Goal: Task Accomplishment & Management: Manage account settings

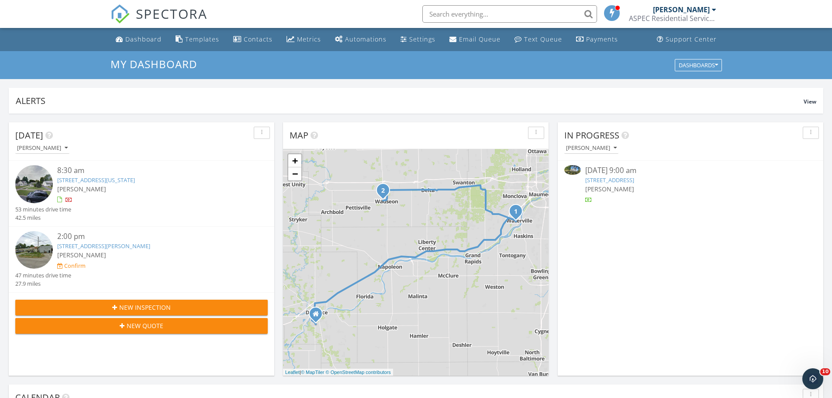
click at [74, 169] on div "8:30 am" at bounding box center [151, 170] width 189 height 11
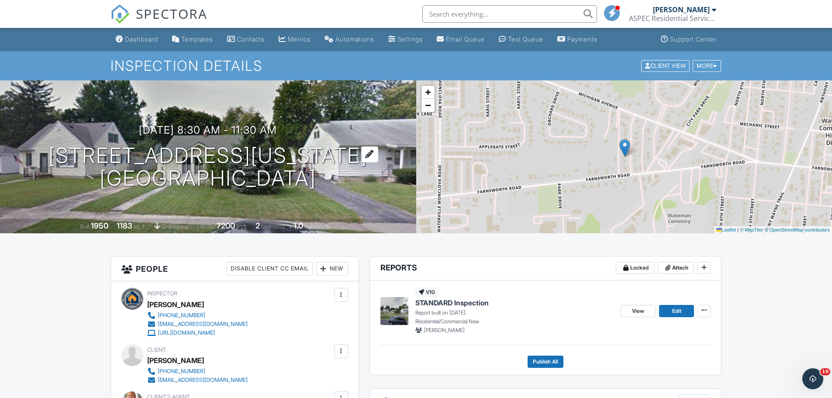
click at [233, 155] on h1 "21 Pennsylvania Avenue Waterville, OH 43566" at bounding box center [207, 167] width 319 height 46
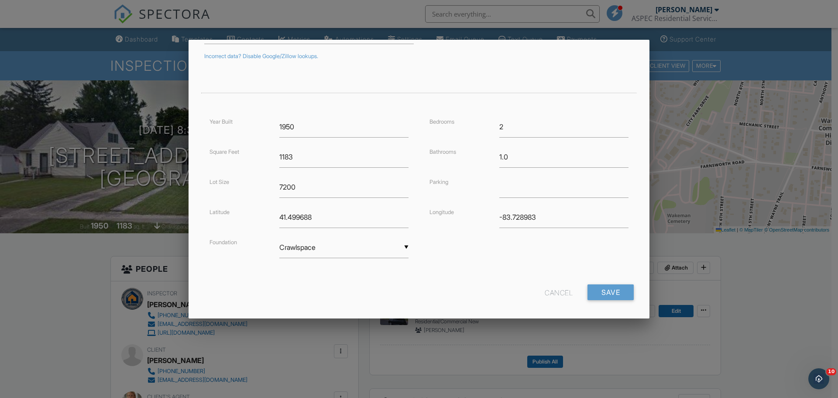
scroll to position [158, 0]
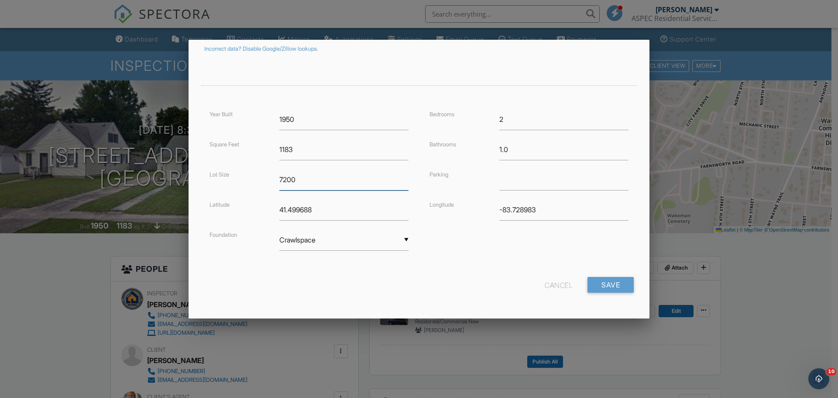
click at [269, 179] on div "Lot Size 7200" at bounding box center [309, 179] width 210 height 21
click at [602, 281] on input "Save" at bounding box center [611, 285] width 46 height 16
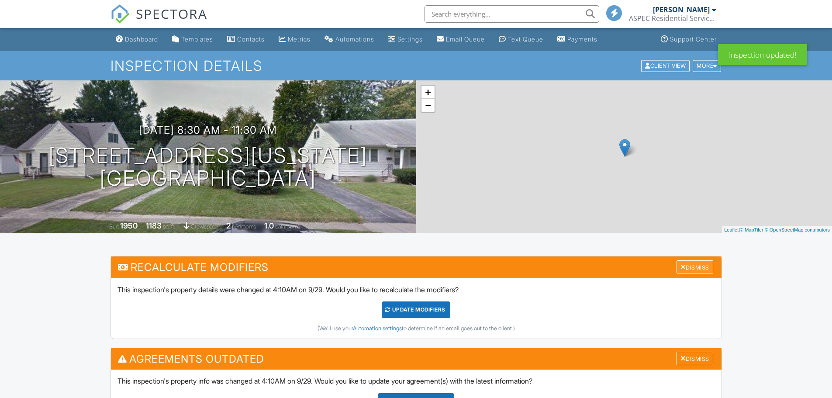
click at [696, 265] on div "Dismiss" at bounding box center [694, 267] width 37 height 14
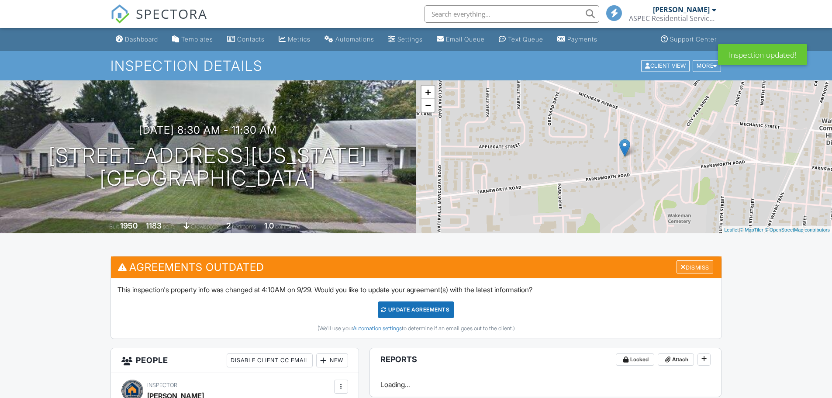
click at [697, 266] on div "Dismiss" at bounding box center [694, 267] width 37 height 14
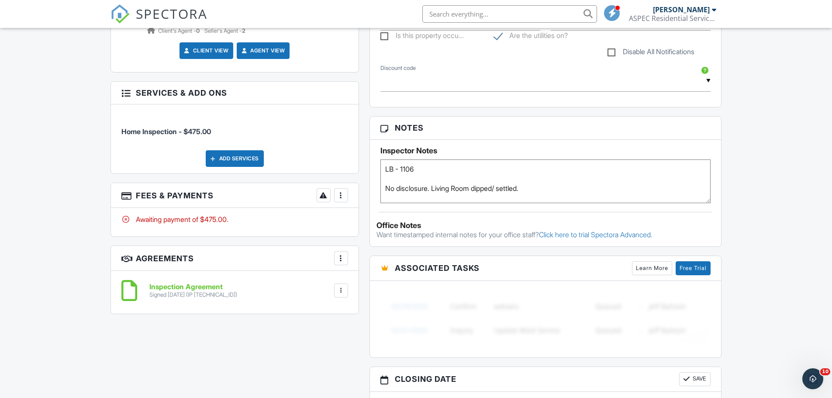
scroll to position [480, 0]
click at [342, 193] on div at bounding box center [341, 194] width 9 height 9
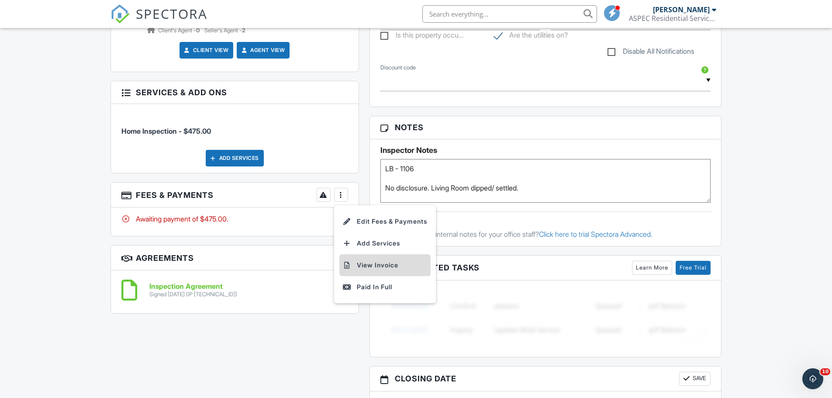
click at [389, 266] on li "View Invoice" at bounding box center [384, 265] width 91 height 22
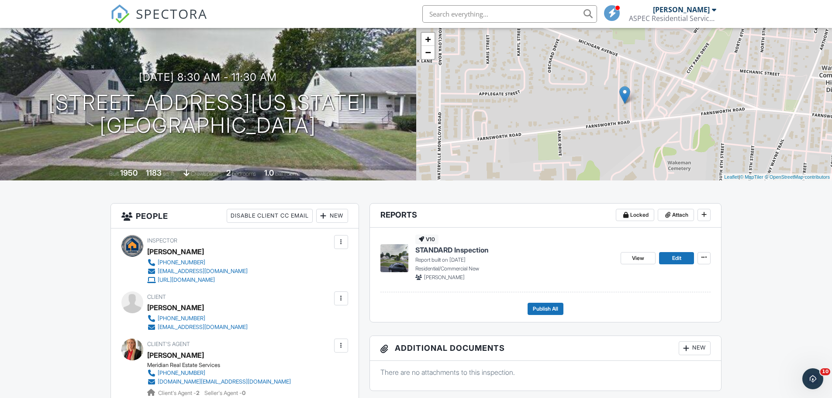
scroll to position [44, 0]
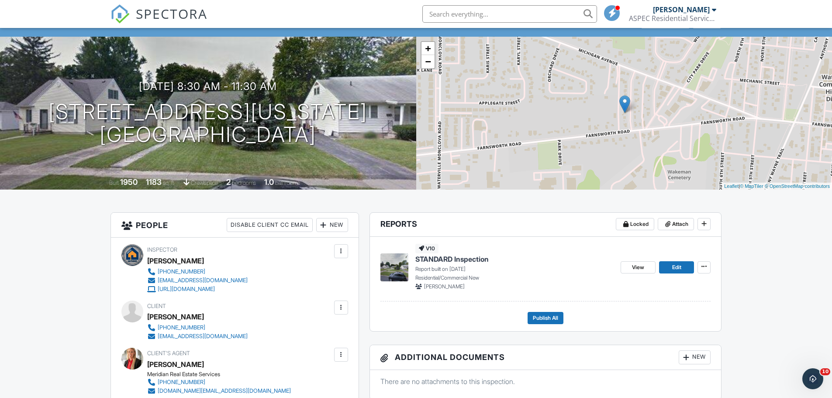
click at [440, 258] on span "STANDARD Inspection" at bounding box center [451, 259] width 73 height 10
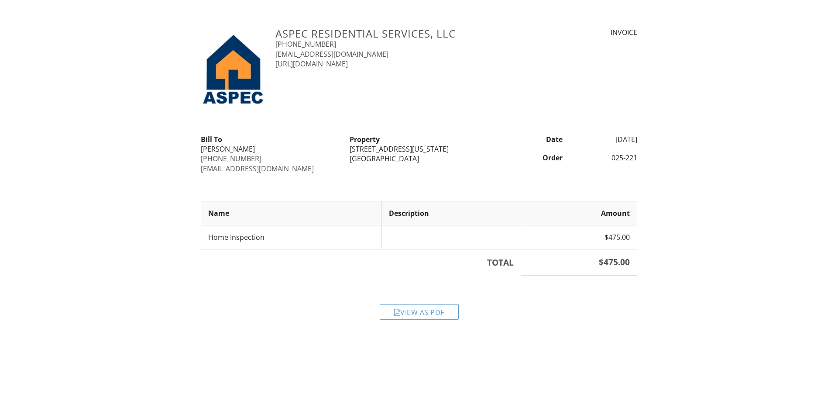
drag, startPoint x: 414, startPoint y: 272, endPoint x: 417, endPoint y: 281, distance: 9.1
click at [414, 272] on th "TOTAL" at bounding box center [361, 262] width 320 height 26
click at [427, 316] on div "View as PDF" at bounding box center [419, 312] width 79 height 16
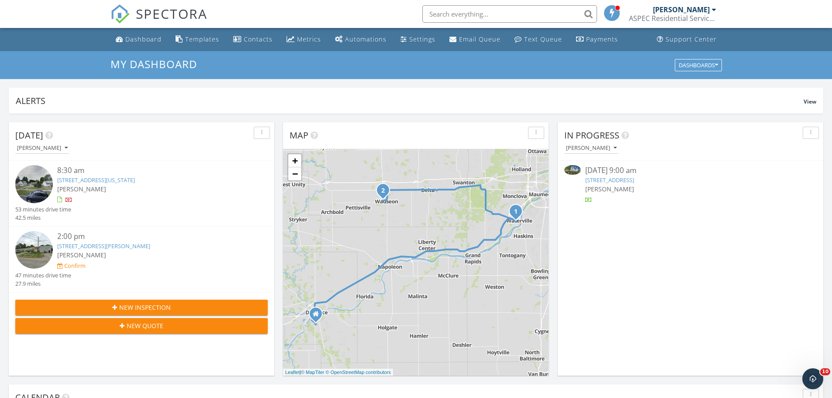
click at [100, 248] on link "208 N Brunell Street, Wauseon, OH 43567" at bounding box center [103, 246] width 93 height 8
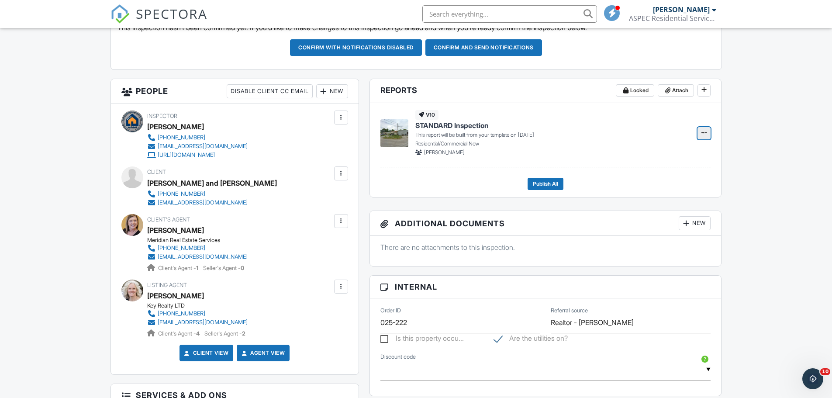
click at [708, 132] on span at bounding box center [703, 132] width 9 height 9
click at [659, 154] on input "Build Now" at bounding box center [660, 157] width 89 height 20
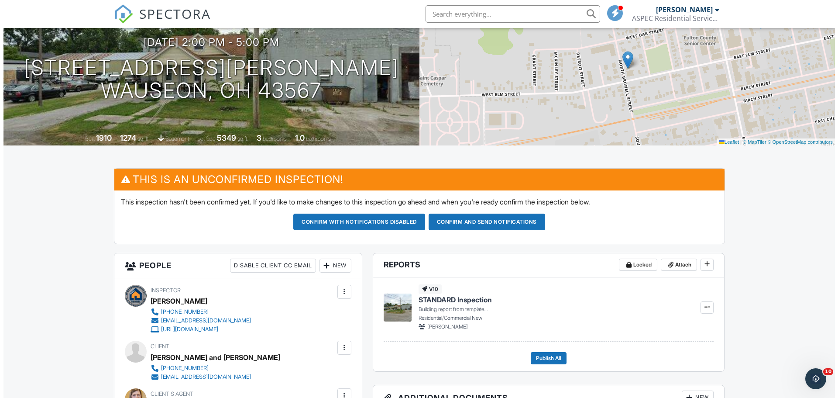
scroll to position [87, 0]
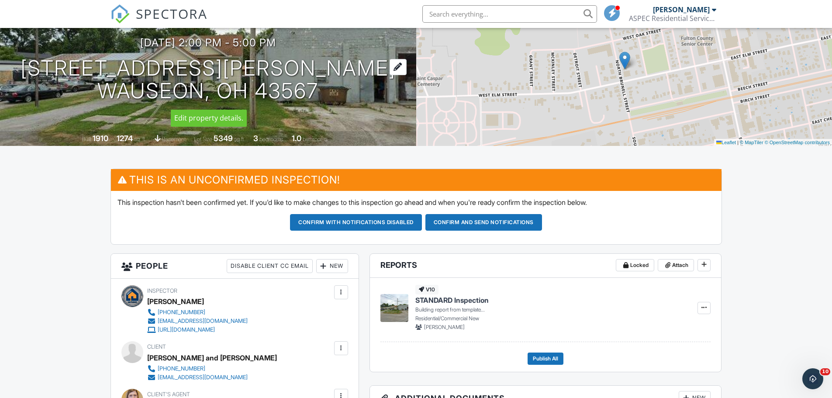
click at [179, 68] on h1 "208 N Brunell Street Wauseon, OH 43567" at bounding box center [208, 80] width 375 height 46
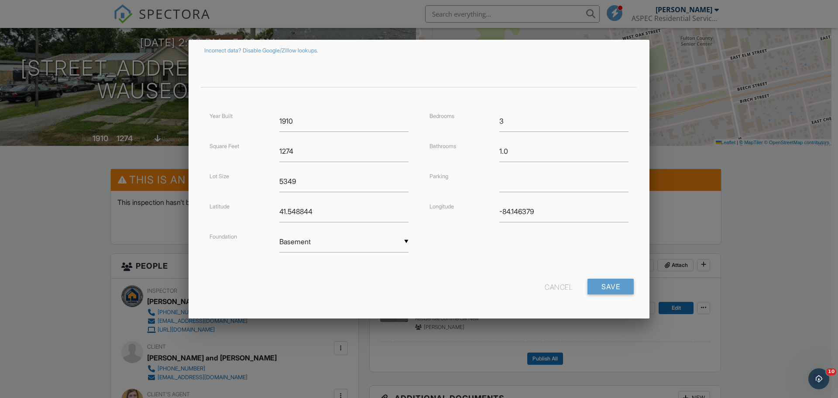
scroll to position [158, 0]
drag, startPoint x: 313, startPoint y: 181, endPoint x: 273, endPoint y: 181, distance: 40.2
click at [274, 181] on div "5349" at bounding box center [344, 179] width 140 height 21
click at [604, 289] on input "Save" at bounding box center [611, 285] width 46 height 16
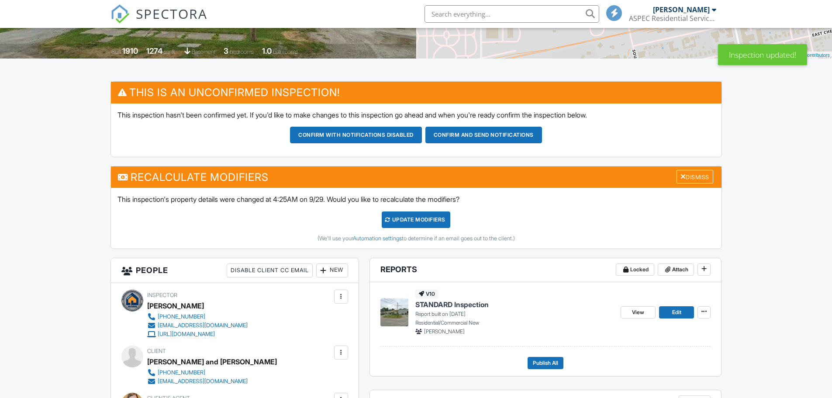
click at [698, 178] on div "Dismiss" at bounding box center [694, 177] width 37 height 14
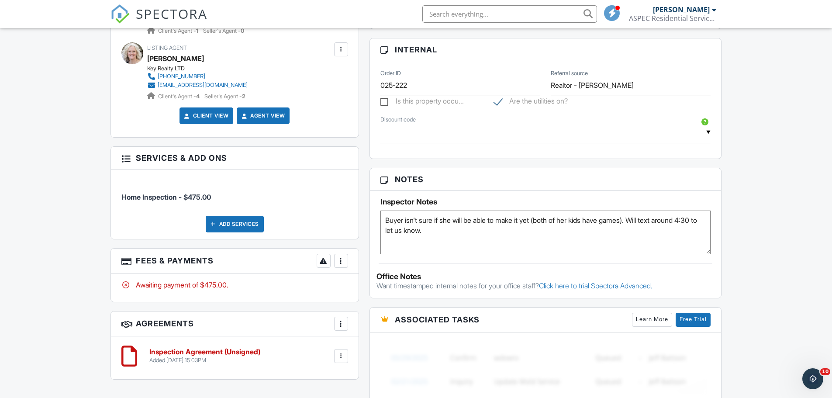
scroll to position [568, 0]
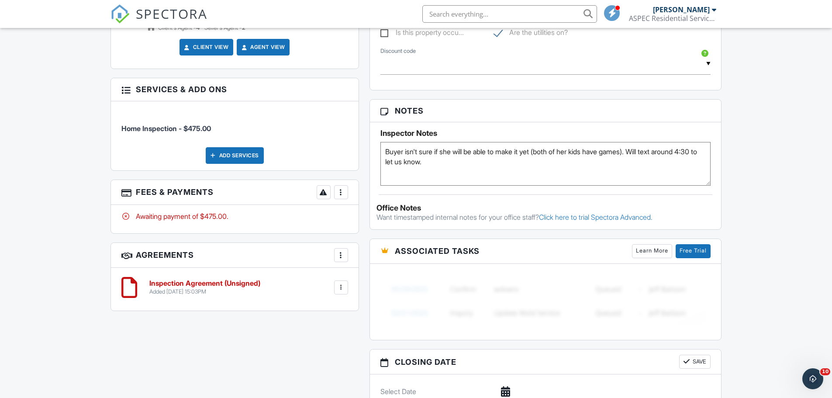
click at [333, 195] on div "More Edit Fees & Payments Add Services View Invoice Paid In Full" at bounding box center [332, 192] width 31 height 14
click at [346, 191] on div "More" at bounding box center [341, 192] width 14 height 14
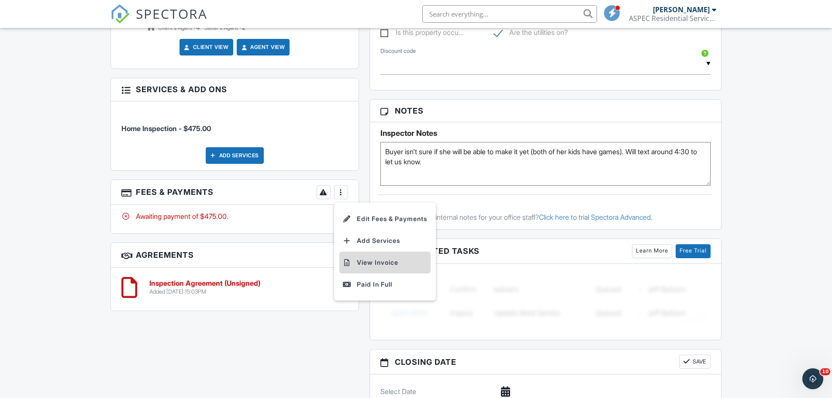
click at [379, 262] on li "View Invoice" at bounding box center [384, 262] width 91 height 22
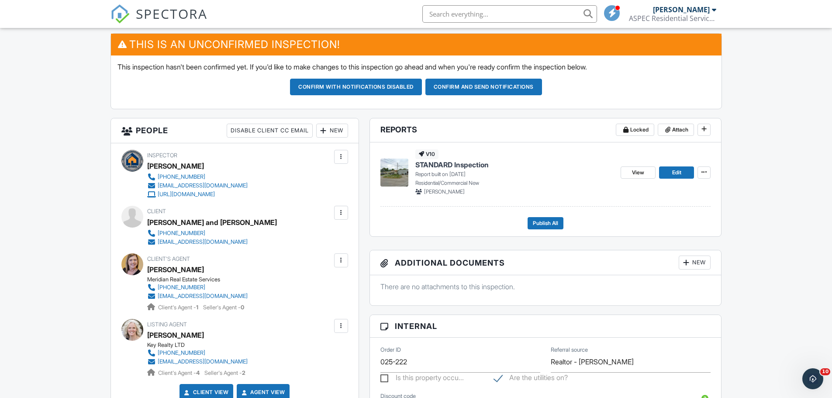
scroll to position [218, 0]
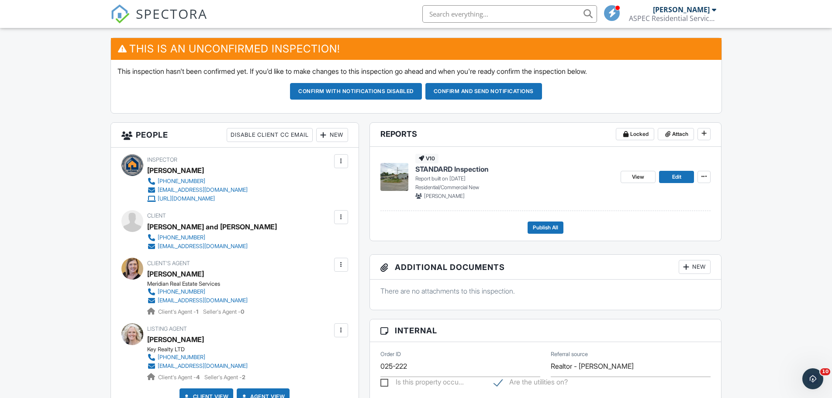
click at [437, 172] on span "STANDARD Inspection" at bounding box center [451, 169] width 73 height 10
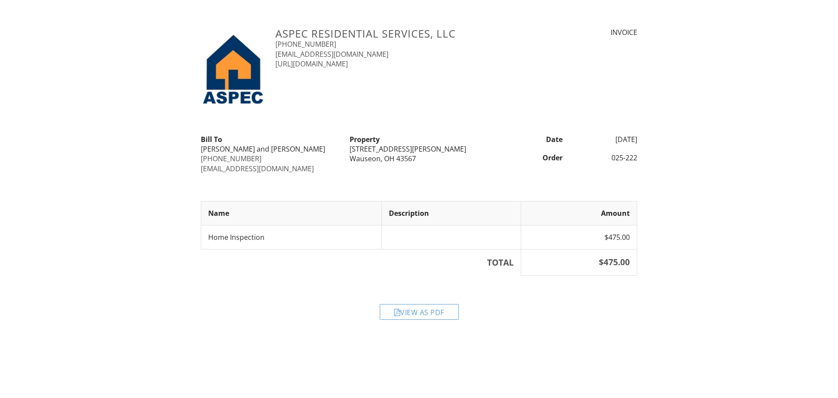
click at [412, 308] on div "View as PDF" at bounding box center [419, 312] width 79 height 16
